Goal: Information Seeking & Learning: Learn about a topic

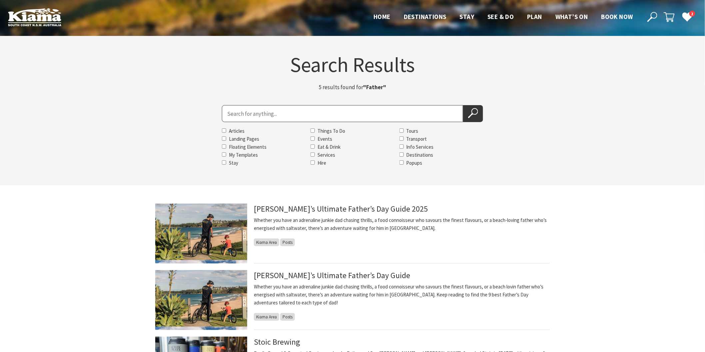
click at [237, 108] on input "Search for" at bounding box center [342, 113] width 241 height 17
type input "gerringong pet"
click at [470, 110] on icon at bounding box center [473, 113] width 10 height 10
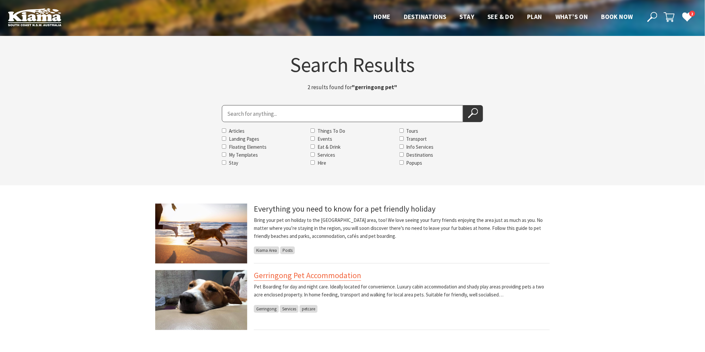
click at [277, 276] on link "Gerringong Pet Accommodation" at bounding box center [307, 275] width 107 height 11
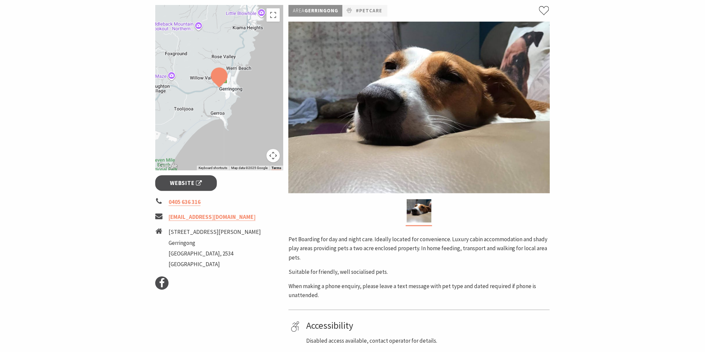
scroll to position [74, 0]
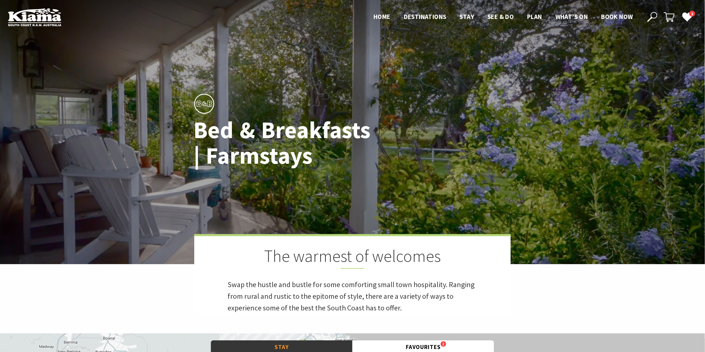
click at [653, 17] on icon at bounding box center [652, 17] width 10 height 10
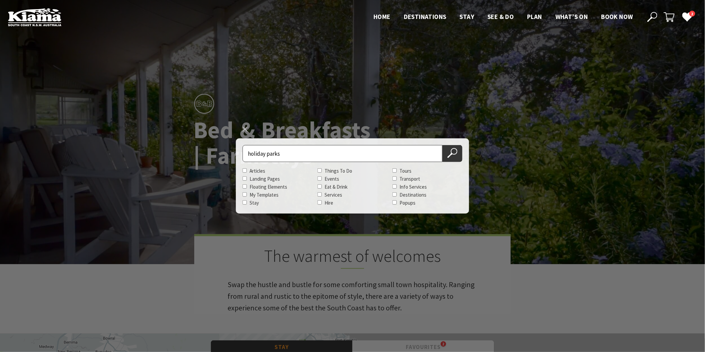
type input "holiday parks"
click at [442, 145] on button "Search Now" at bounding box center [452, 153] width 20 height 17
click at [450, 149] on icon at bounding box center [452, 153] width 10 height 10
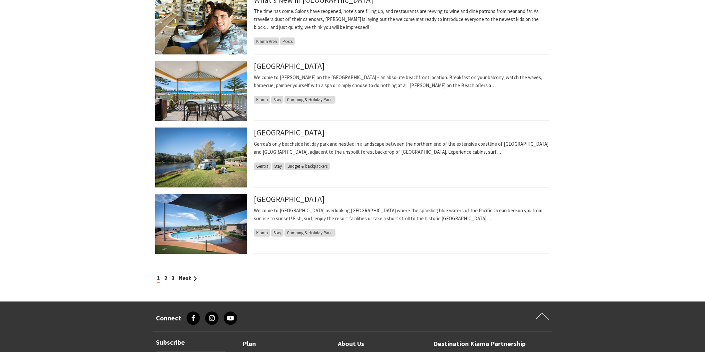
scroll to position [481, 0]
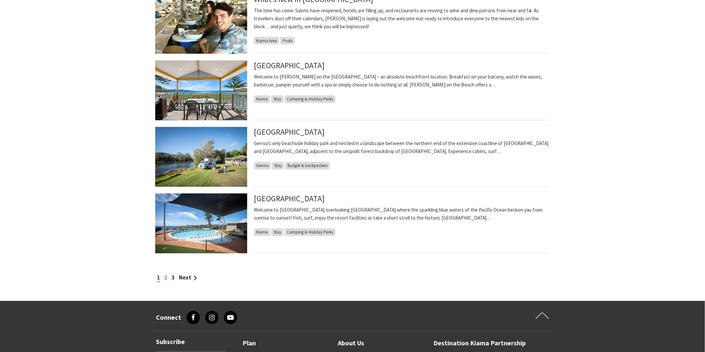
click at [165, 278] on link "2" at bounding box center [165, 277] width 3 height 7
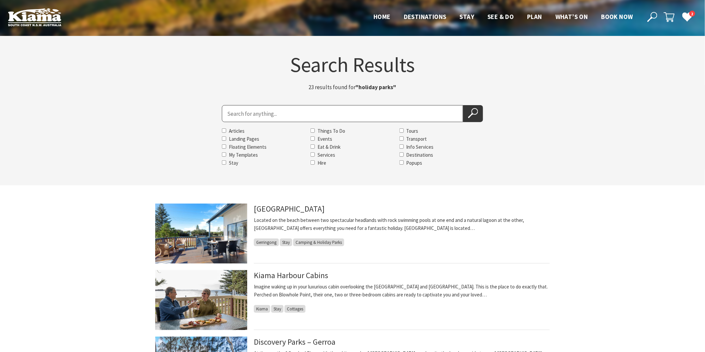
click at [231, 108] on input "Search for" at bounding box center [342, 113] width 241 height 17
type input "farm stays"
click at [463, 105] on button "Search Now" at bounding box center [473, 113] width 20 height 17
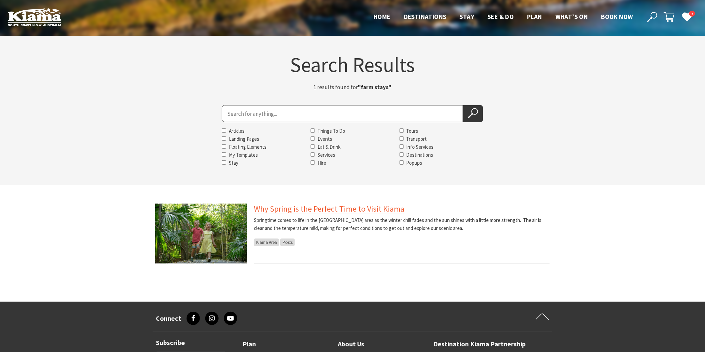
click at [283, 208] on link "Why Spring is the Perfect Time to Visit Kiama" at bounding box center [329, 209] width 151 height 11
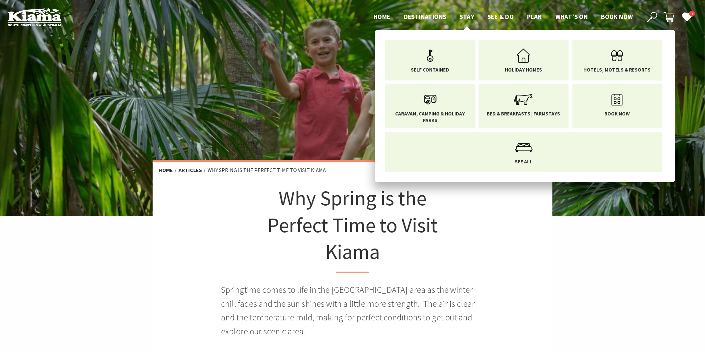
click at [461, 19] on span "Stay" at bounding box center [467, 17] width 15 height 8
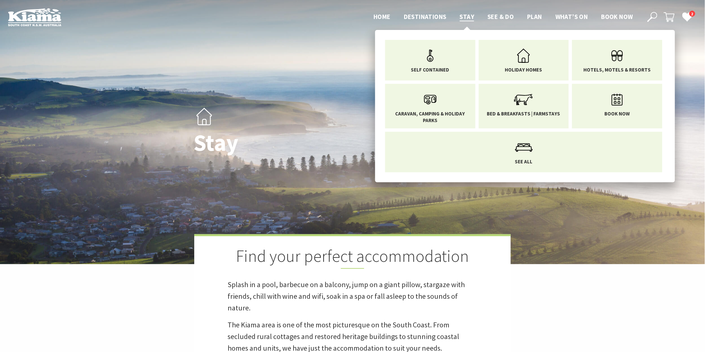
click at [462, 14] on span "Stay" at bounding box center [467, 17] width 15 height 8
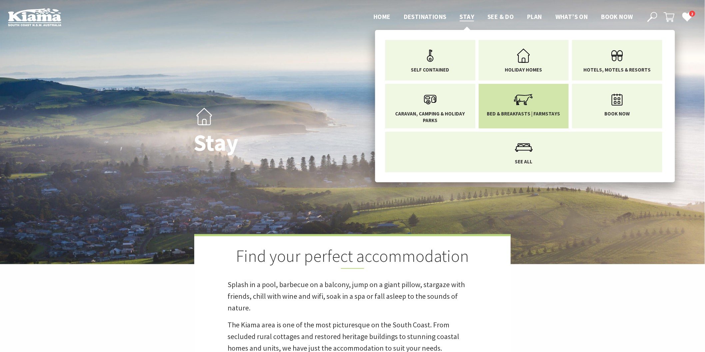
click at [505, 110] on link "Bed & Breakfasts | Farmstays" at bounding box center [523, 103] width 80 height 28
